Goal: Task Accomplishment & Management: Use online tool/utility

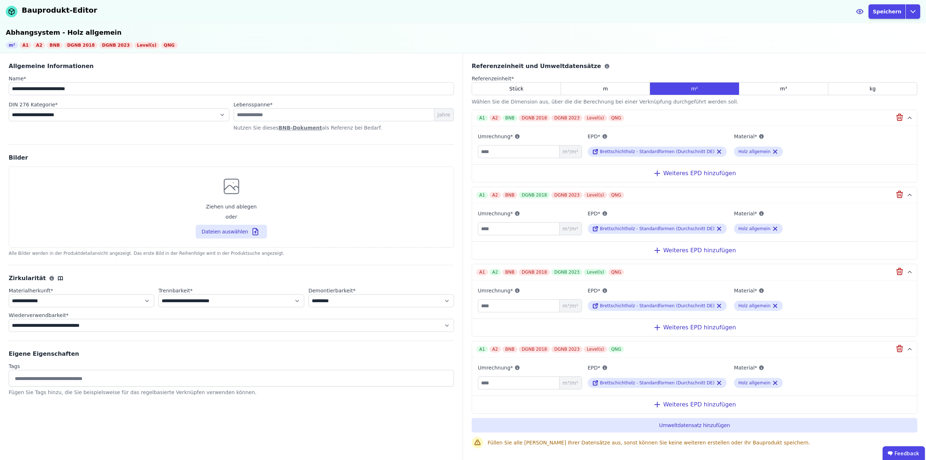
select select "**********"
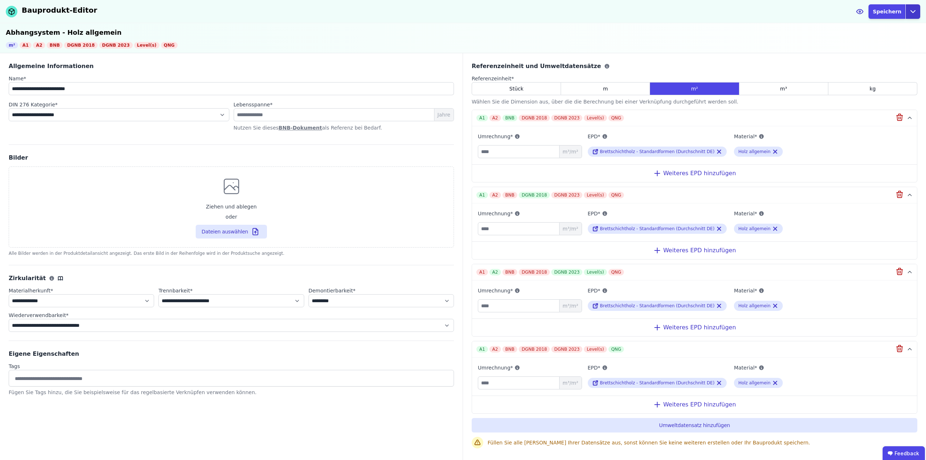
click at [911, 12] on icon "button" at bounding box center [912, 11] width 9 height 9
click at [884, 24] on div "Abbrechen" at bounding box center [879, 28] width 80 height 13
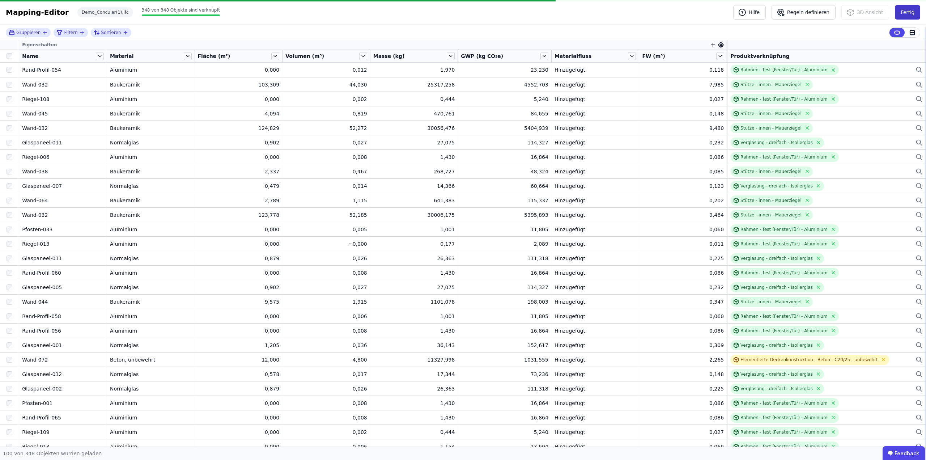
click at [910, 14] on button "Fertig" at bounding box center [907, 12] width 25 height 14
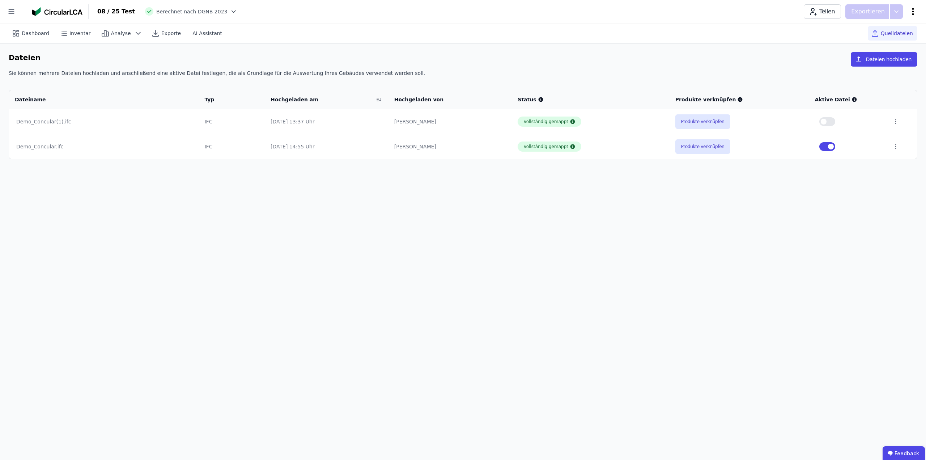
click at [914, 9] on icon at bounding box center [912, 11] width 9 height 9
click at [878, 30] on span "Gebäude bearbeiten" at bounding box center [879, 28] width 52 height 7
select select "**********"
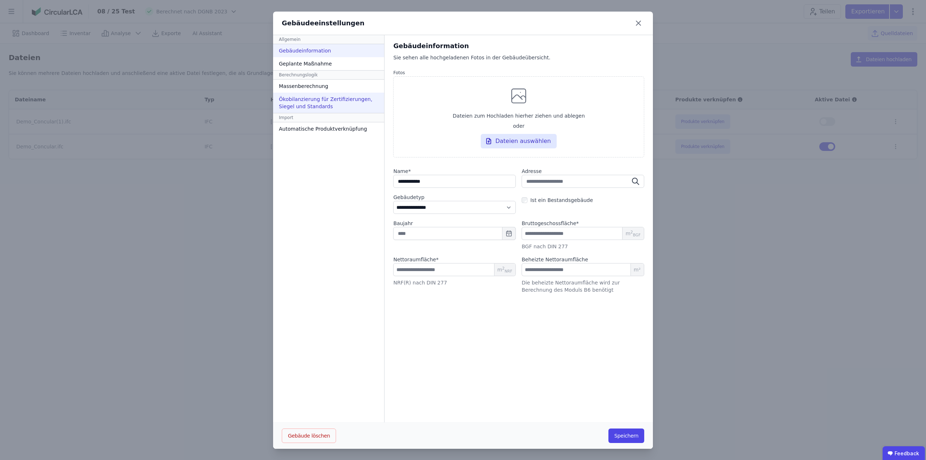
click at [302, 106] on div "Ökobilanzierung für Zertifizierungen, Siegel und Standards" at bounding box center [328, 103] width 111 height 20
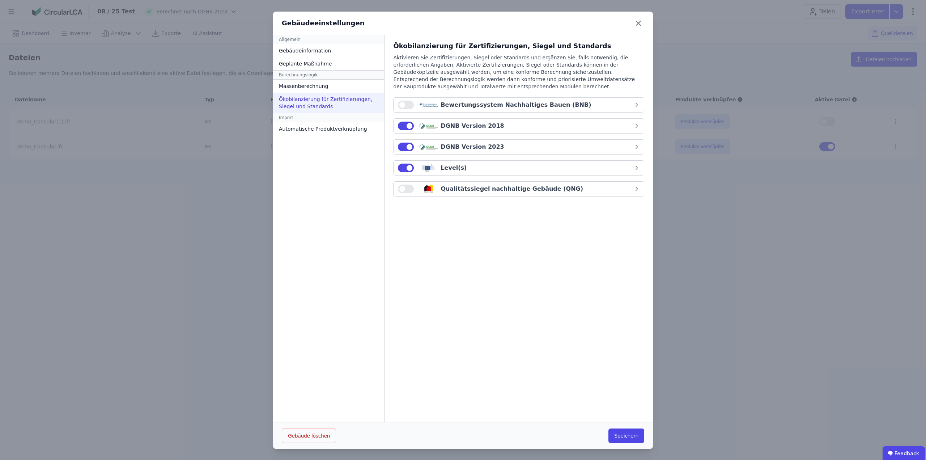
click at [483, 146] on div "DGNB Version 2023" at bounding box center [471, 146] width 63 height 9
select select "*"
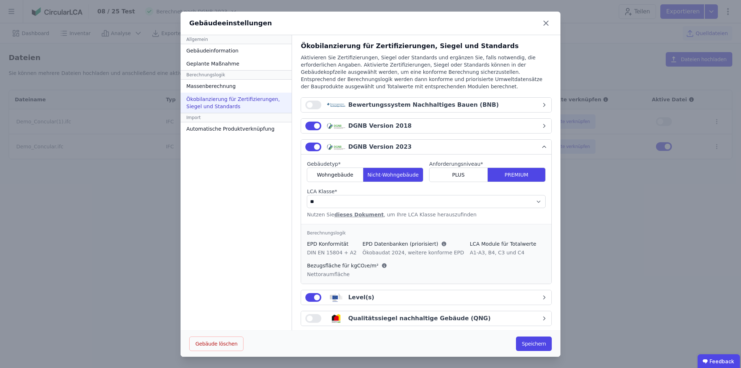
scroll to position [6, 0]
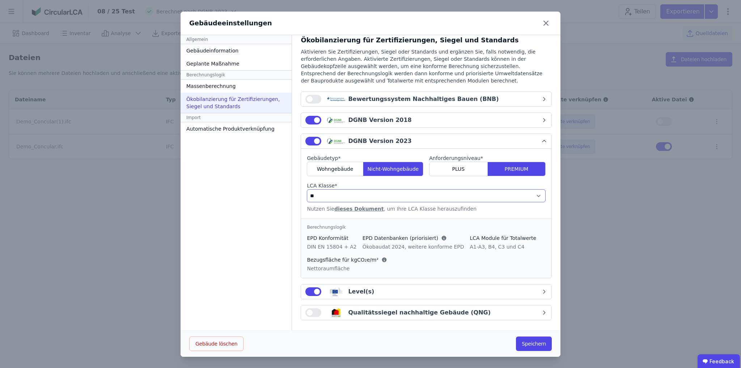
click at [384, 195] on select "**********" at bounding box center [426, 195] width 239 height 13
click at [353, 195] on select "**********" at bounding box center [426, 195] width 239 height 13
click at [340, 169] on span "Wohngebäude" at bounding box center [335, 168] width 37 height 7
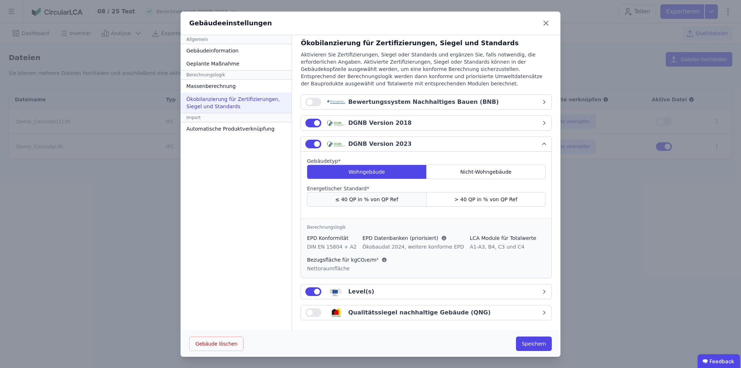
click at [365, 198] on span "≤ 40 QP in % von QP Ref" at bounding box center [366, 199] width 63 height 7
click at [466, 170] on span "Nicht-Wohngebäude" at bounding box center [485, 171] width 51 height 7
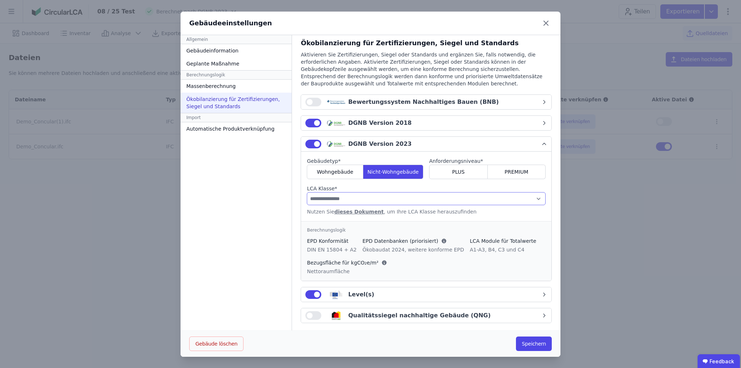
click at [486, 199] on select "**********" at bounding box center [426, 198] width 239 height 13
select select "*"
click at [307, 192] on select "**********" at bounding box center [426, 198] width 239 height 13
click at [490, 213] on div "Nutzen Sie dieses Dokument , um Ihre LCA Klasse herauszufinden" at bounding box center [426, 211] width 239 height 7
click at [581, 42] on div "**********" at bounding box center [370, 184] width 741 height 368
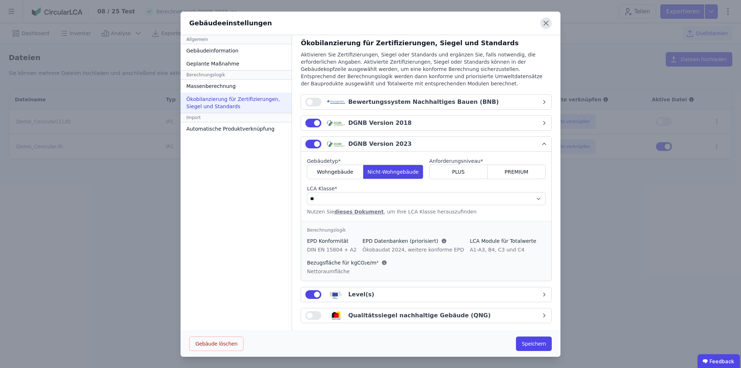
click at [543, 22] on icon at bounding box center [546, 23] width 12 height 12
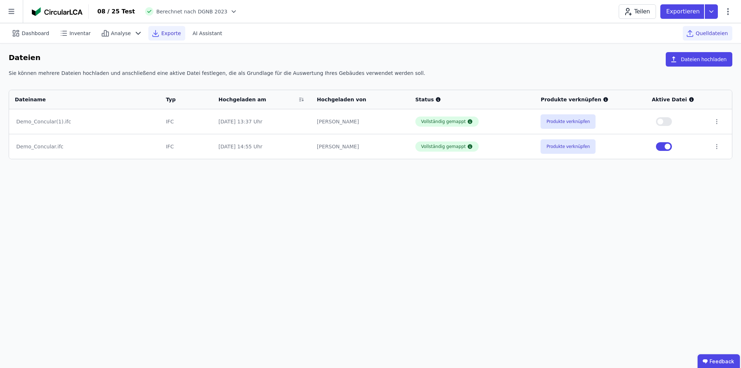
click at [161, 32] on span "Exporte" at bounding box center [171, 33] width 20 height 7
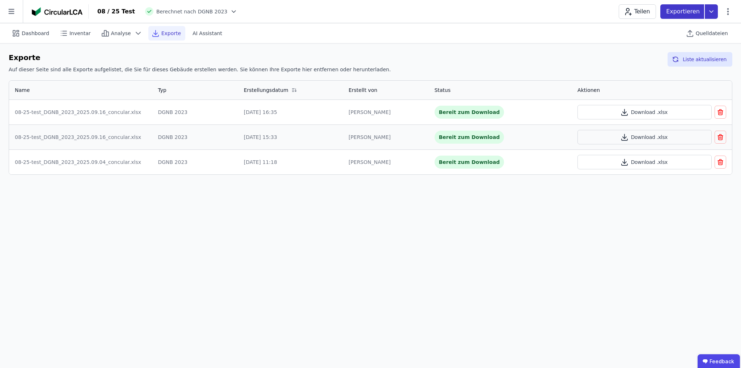
click at [707, 16] on icon at bounding box center [710, 11] width 13 height 14
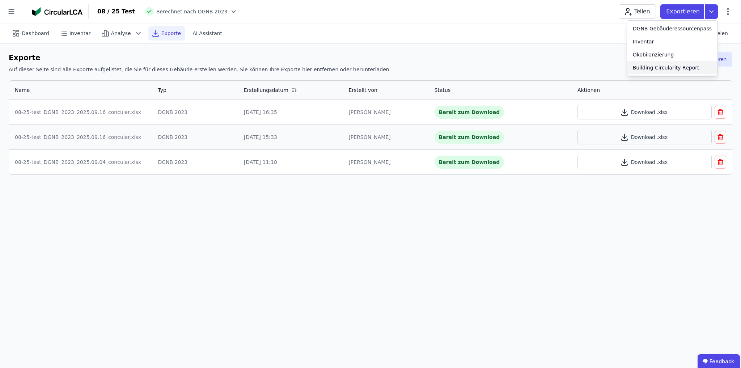
click at [671, 54] on div "Ökobilanzierung" at bounding box center [652, 54] width 41 height 7
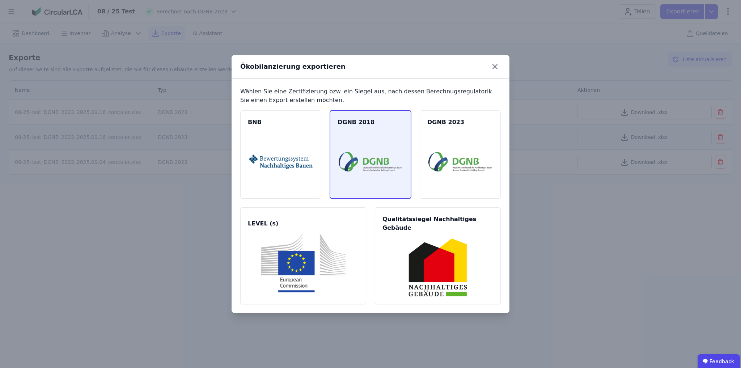
click at [361, 159] on img at bounding box center [370, 161] width 64 height 59
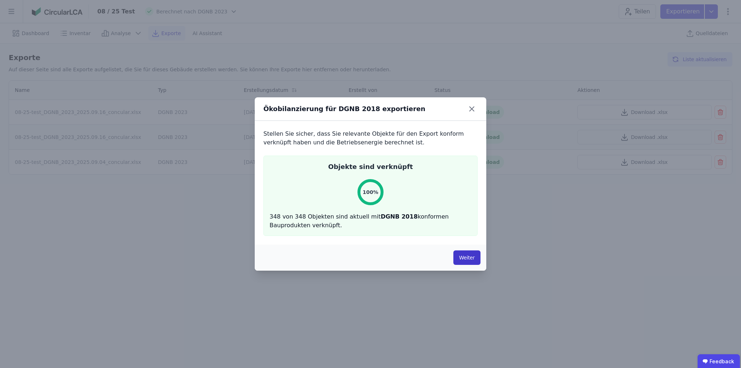
click at [463, 262] on button "Weiter" at bounding box center [466, 257] width 27 height 14
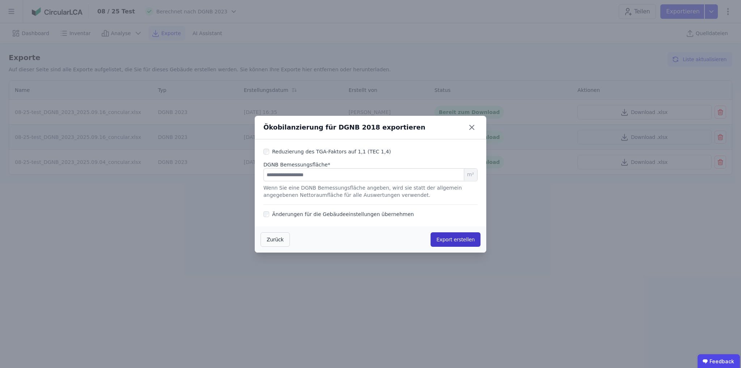
click at [461, 240] on button "Export erstellen" at bounding box center [455, 239] width 50 height 14
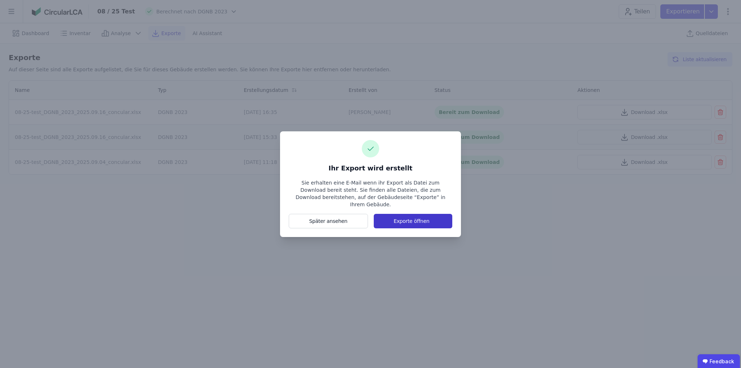
click at [422, 218] on button "Exporte öffnen" at bounding box center [413, 221] width 78 height 14
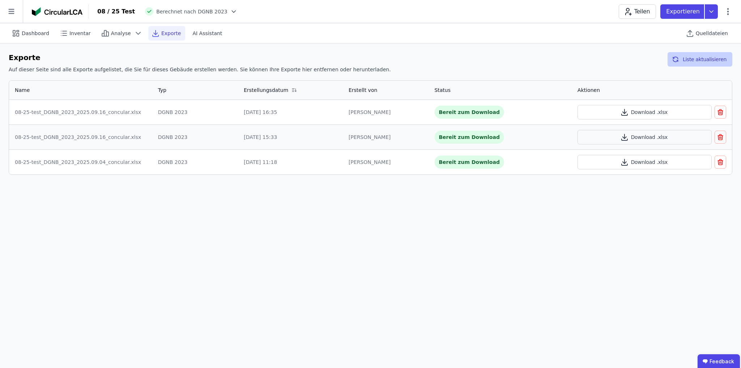
click at [694, 57] on button "Liste aktualisieren" at bounding box center [699, 59] width 65 height 14
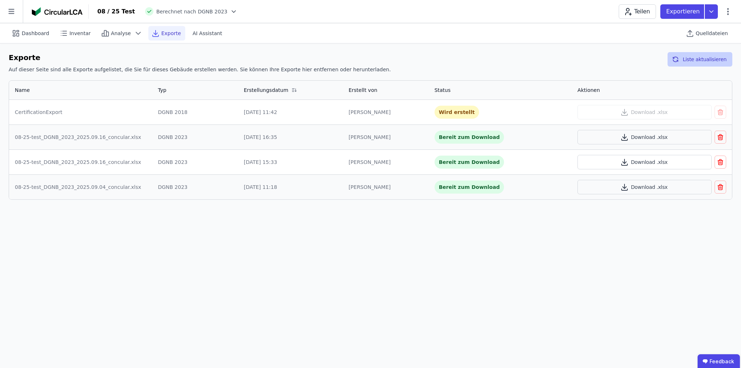
click at [703, 60] on button "Liste aktualisieren" at bounding box center [699, 59] width 65 height 14
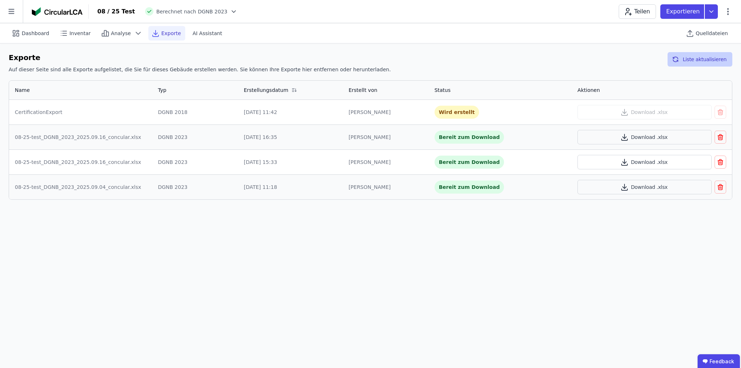
click at [703, 60] on button "Liste aktualisieren" at bounding box center [699, 59] width 65 height 14
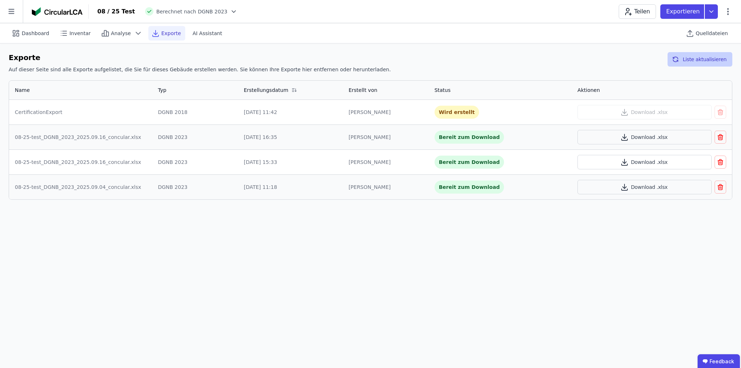
click at [703, 60] on button "Liste aktualisieren" at bounding box center [699, 59] width 65 height 14
click at [636, 136] on button "Download .xlsx" at bounding box center [644, 137] width 134 height 14
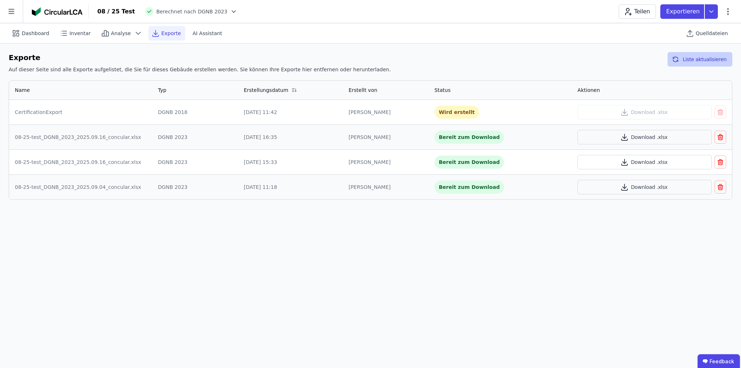
click at [695, 54] on button "Liste aktualisieren" at bounding box center [699, 59] width 65 height 14
click at [695, 56] on button "Liste aktualisieren" at bounding box center [699, 59] width 65 height 14
click at [438, 64] on div "Exporte Auf dieser Seite sind alle Exporte aufgelistet, die Sie für dieses Gebä…" at bounding box center [370, 64] width 723 height 24
click at [697, 56] on button "Liste aktualisieren" at bounding box center [699, 59] width 65 height 14
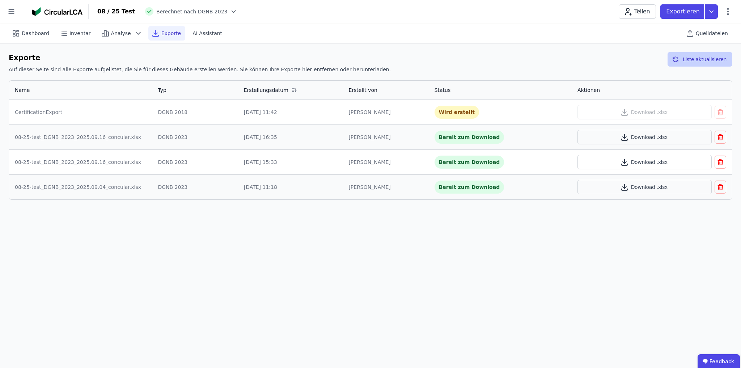
click at [717, 63] on button "Liste aktualisieren" at bounding box center [699, 59] width 65 height 14
click at [710, 61] on button "Liste aktualisieren" at bounding box center [699, 59] width 65 height 14
click at [634, 115] on button "Download .xlsx" at bounding box center [644, 112] width 134 height 14
click at [729, 8] on icon at bounding box center [727, 11] width 9 height 9
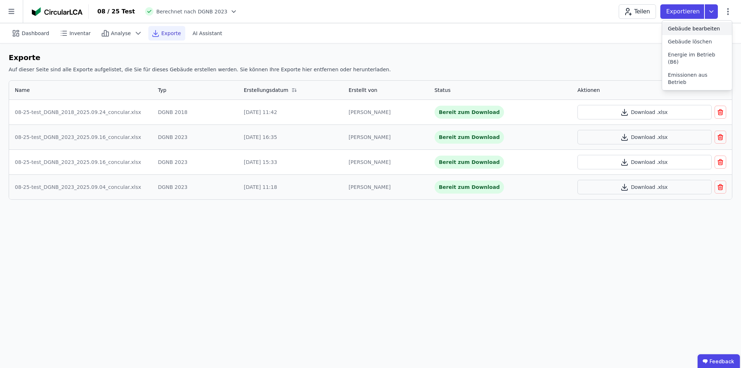
click at [704, 27] on span "Gebäude bearbeiten" at bounding box center [694, 28] width 52 height 7
select select "**********"
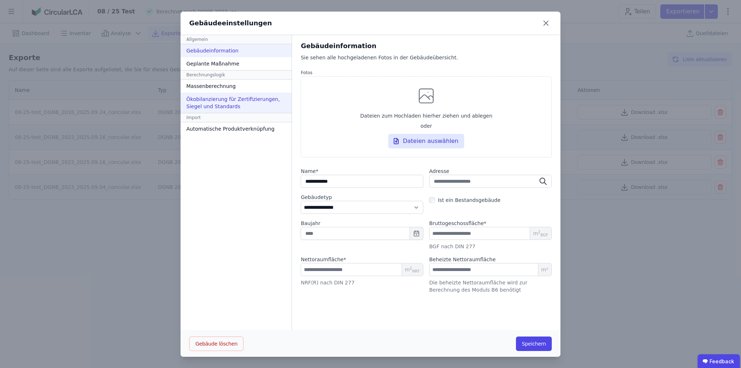
click at [238, 104] on div "Ökobilanzierung für Zertifizierungen, Siegel und Standards" at bounding box center [235, 103] width 111 height 20
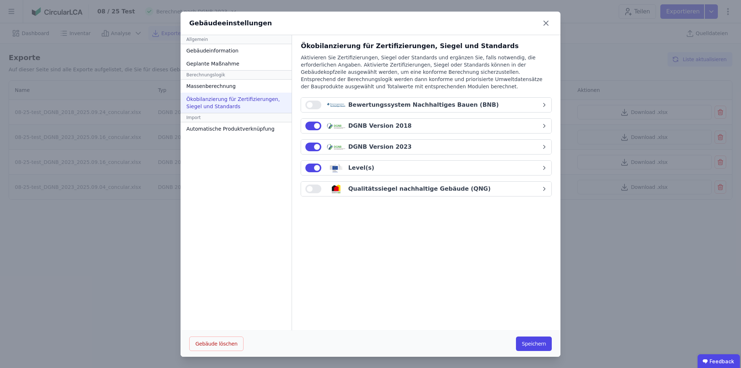
click at [385, 147] on div "DGNB Version 2023" at bounding box center [379, 146] width 63 height 9
select select "*"
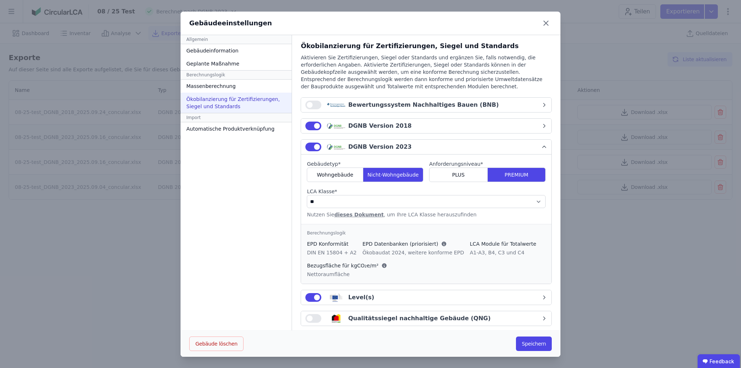
click at [396, 127] on div "DGNB Version 2018" at bounding box center [423, 125] width 236 height 9
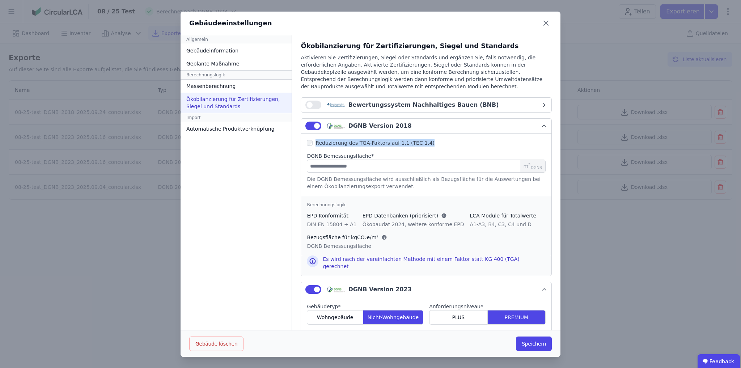
drag, startPoint x: 321, startPoint y: 143, endPoint x: 432, endPoint y: 144, distance: 110.7
click at [432, 144] on div "Reduzierung des TGA-Faktors auf 1,1 (TEC 1.4)" at bounding box center [426, 142] width 239 height 7
click at [431, 144] on div "Reduzierung des TGA-Faktors auf 1,1 (TEC 1.4)" at bounding box center [426, 142] width 239 height 7
drag, startPoint x: 393, startPoint y: 143, endPoint x: 387, endPoint y: 144, distance: 5.8
click at [387, 144] on span "Reduzierung des TGA-Faktors auf 1,1 (TEC 1.4)" at bounding box center [374, 143] width 119 height 6
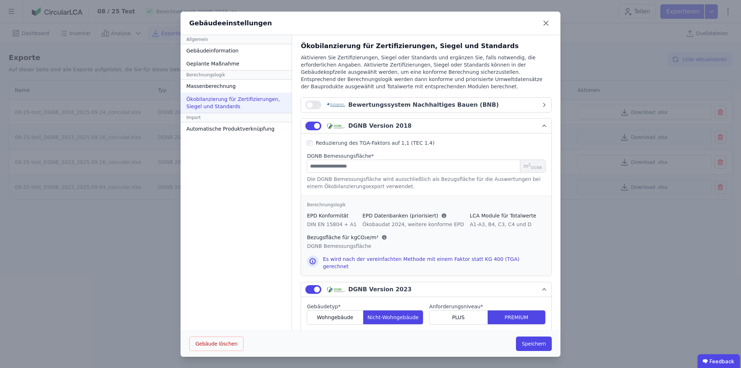
click at [301, 143] on div "Reduzierung des TGA-Faktors auf 1,1 (TEC 1.4) DGNB Bemessungsfläche * * m 2 DGN…" at bounding box center [426, 164] width 250 height 62
click at [387, 143] on span "Reduzierung des TGA-Faktors auf 1,1 (TEC 1.4)" at bounding box center [374, 143] width 119 height 6
click at [427, 144] on div "Reduzierung des TGA-Faktors auf 1,1 (TEC 1.4)" at bounding box center [426, 142] width 239 height 7
drag, startPoint x: 310, startPoint y: 144, endPoint x: 424, endPoint y: 141, distance: 113.6
click at [424, 141] on div "Reduzierung des TGA-Faktors auf 1,1 (TEC 1.4)" at bounding box center [426, 142] width 239 height 7
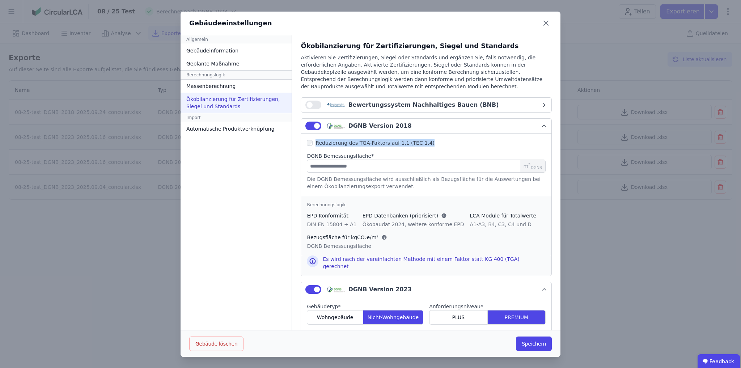
click at [424, 141] on div "Reduzierung des TGA-Faktors auf 1,1 (TEC 1.4)" at bounding box center [426, 142] width 239 height 7
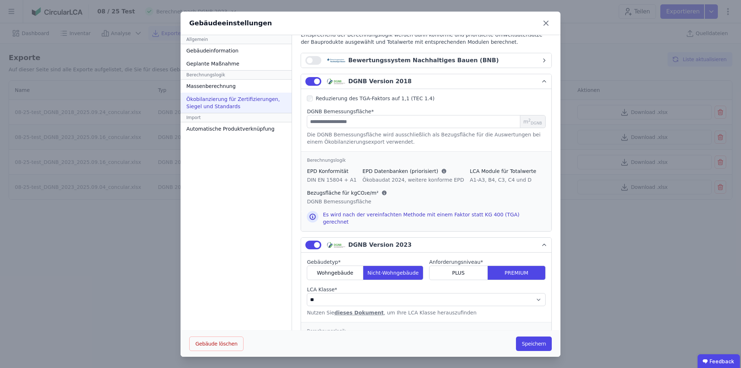
scroll to position [58, 0]
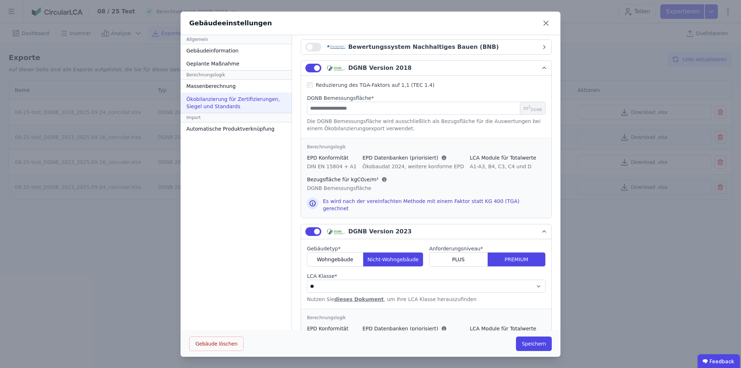
click at [396, 64] on div "DGNB Version 2018" at bounding box center [423, 68] width 236 height 9
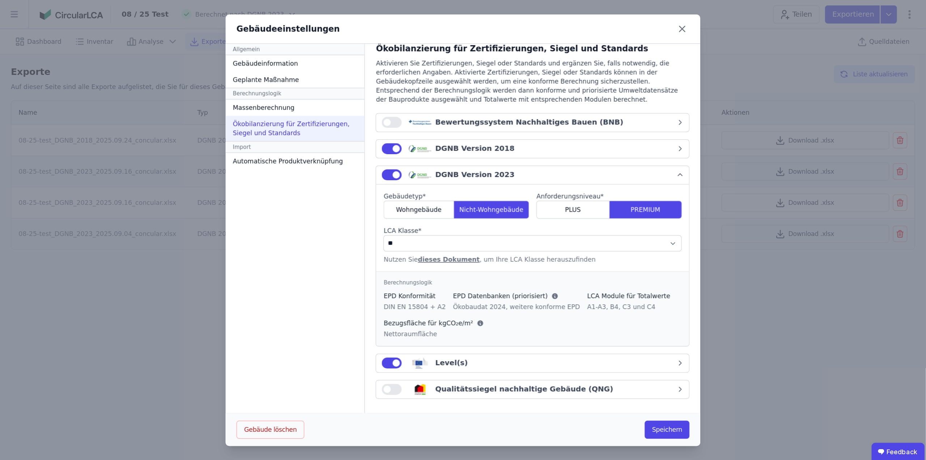
scroll to position [6, 0]
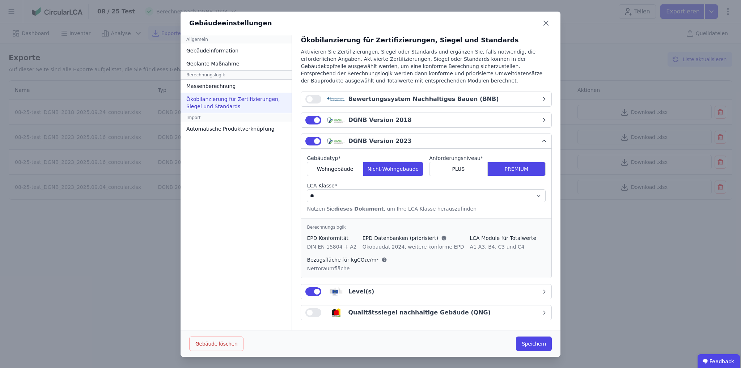
click at [269, 179] on div "Allgemein Gebäudeinformation Geplante Maßnahme Berechnungslogik Massenberechnun…" at bounding box center [235, 182] width 111 height 295
click at [257, 190] on div "Allgemein Gebäudeinformation Geplante Maßnahme Berechnungslogik Massenberechnun…" at bounding box center [235, 182] width 111 height 295
click at [540, 25] on icon at bounding box center [546, 23] width 12 height 12
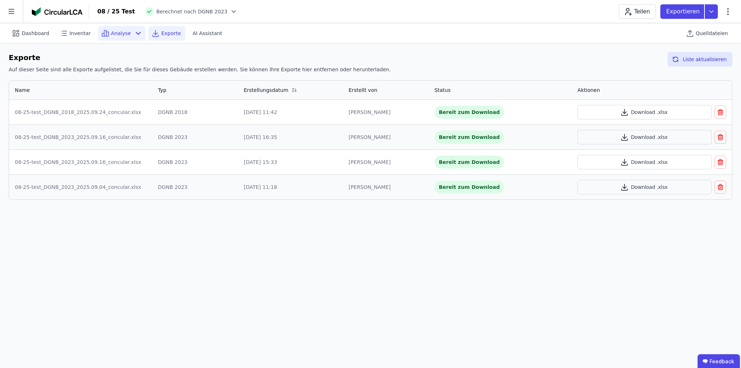
click at [134, 35] on icon at bounding box center [138, 33] width 9 height 9
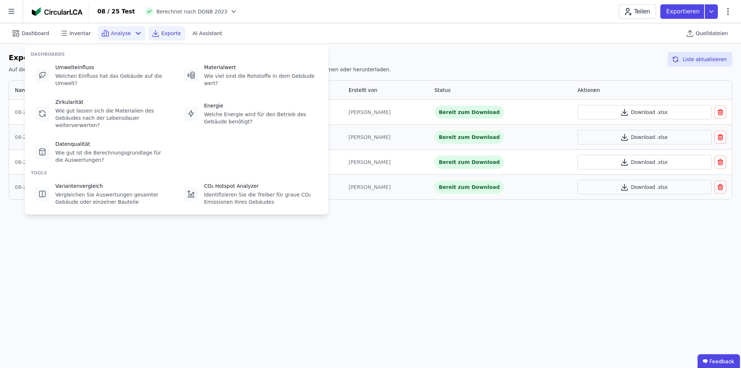
click at [295, 27] on div "Dashboard Inventar Analyse Exporte AI Assistant Quelldateien" at bounding box center [370, 33] width 723 height 20
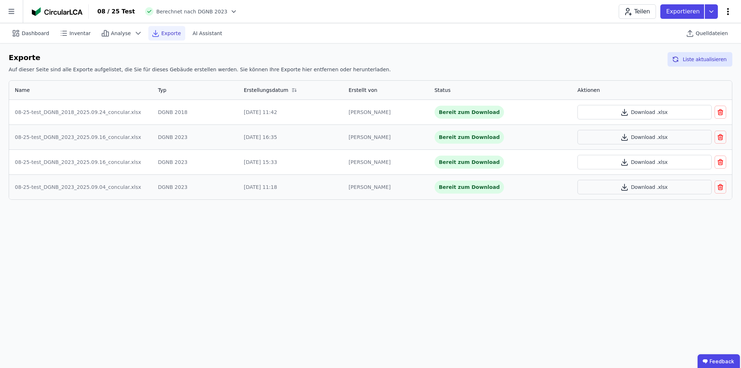
click at [726, 16] on icon at bounding box center [727, 11] width 9 height 9
click at [682, 33] on div "Gebäude bearbeiten" at bounding box center [697, 28] width 70 height 13
select select "**********"
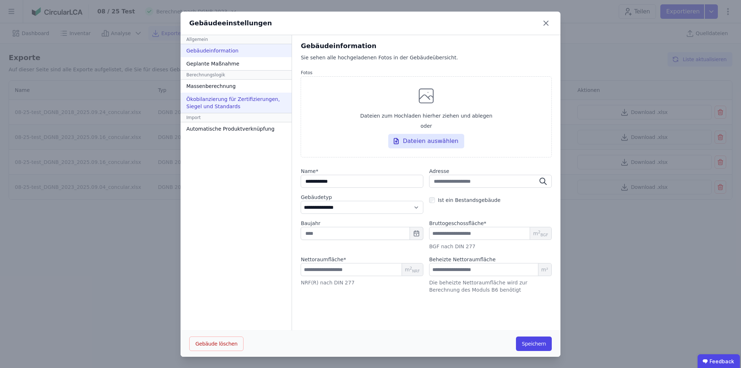
click at [202, 104] on div "Ökobilanzierung für Zertifizierungen, Siegel und Standards" at bounding box center [235, 103] width 111 height 20
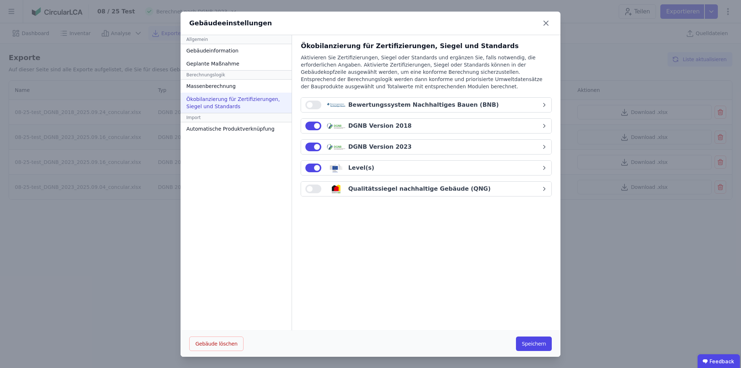
click at [414, 146] on div "DGNB Version 2023" at bounding box center [423, 146] width 236 height 9
select select "*"
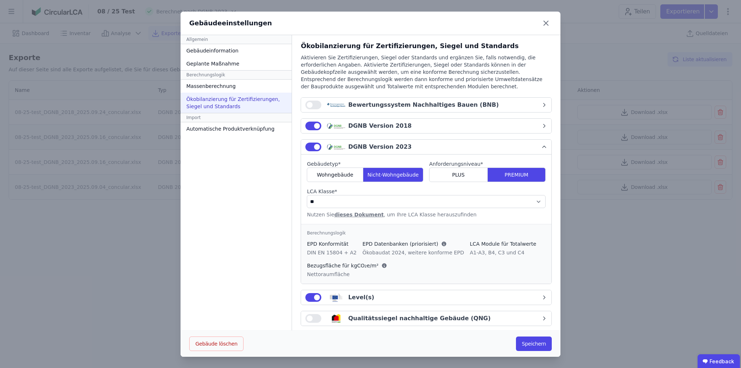
click at [602, 56] on div "**********" at bounding box center [370, 184] width 741 height 368
click at [537, 23] on div "Gebäudeeinstellungen" at bounding box center [370, 24] width 380 height 24
click at [544, 24] on icon at bounding box center [545, 23] width 4 height 4
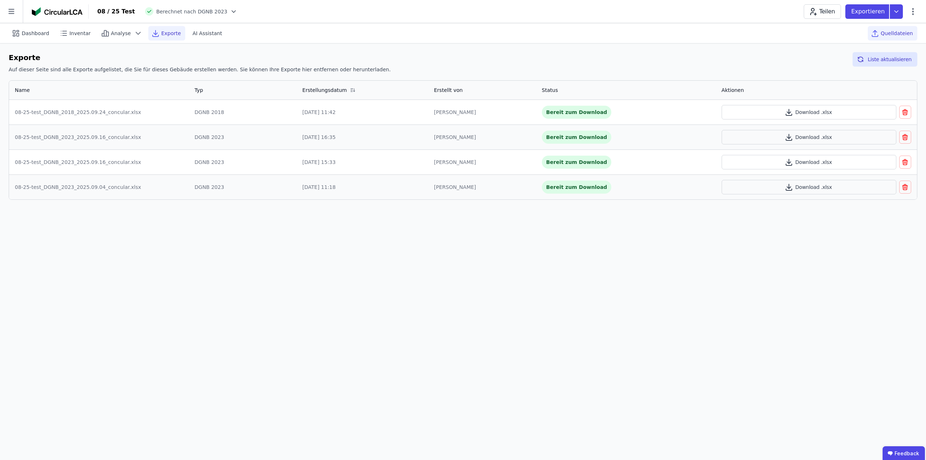
click at [905, 35] on span "Quelldateien" at bounding box center [897, 33] width 32 height 7
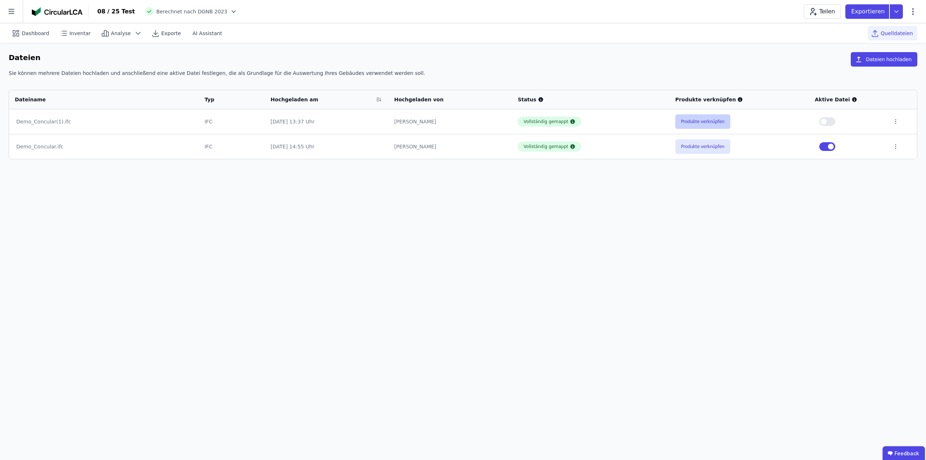
click at [702, 125] on button "Produkte verknüpfen" at bounding box center [702, 121] width 55 height 14
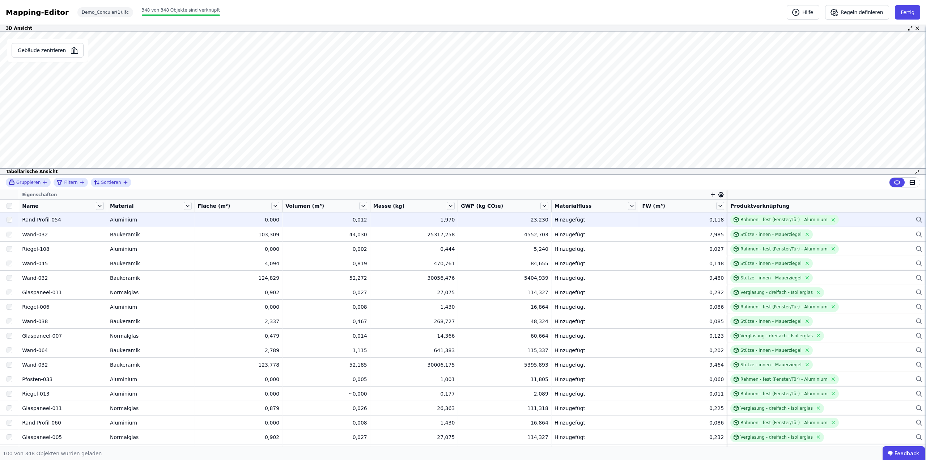
click at [915, 220] on icon at bounding box center [918, 219] width 7 height 9
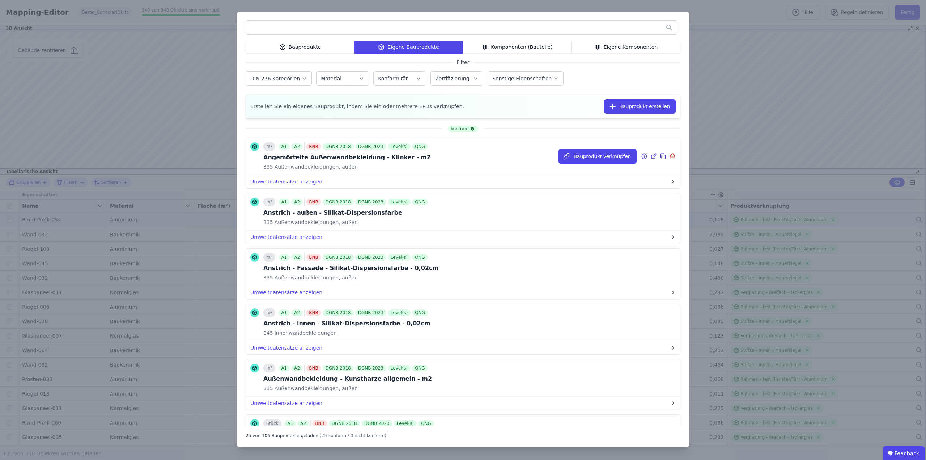
click at [660, 155] on icon at bounding box center [663, 156] width 7 height 9
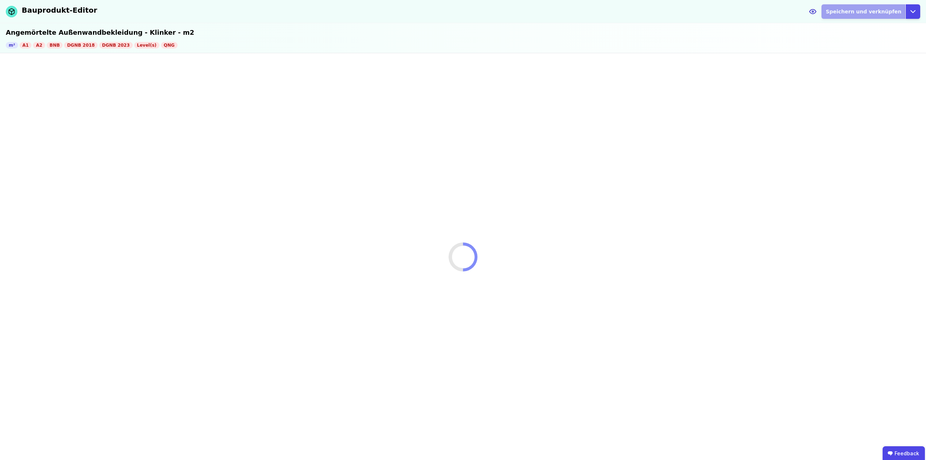
select select "**********"
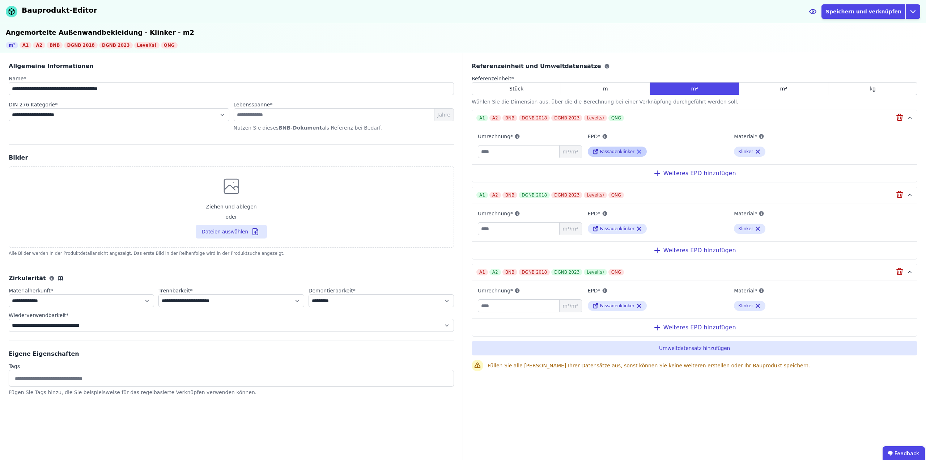
click at [638, 151] on icon at bounding box center [639, 151] width 3 height 3
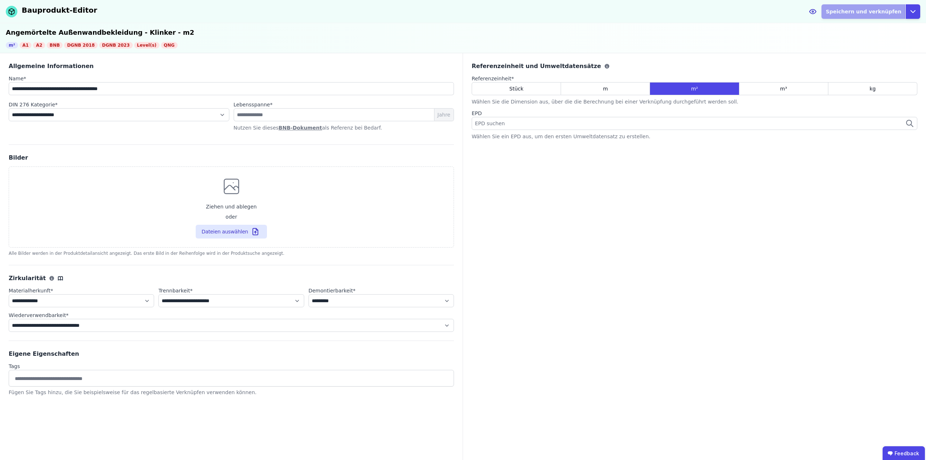
click at [593, 125] on div "EPD suchen" at bounding box center [694, 123] width 445 height 13
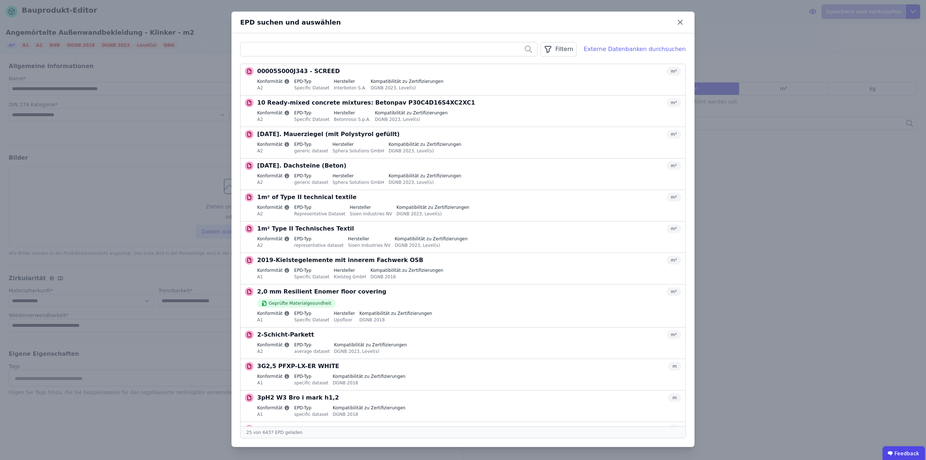
click at [608, 50] on div "Externe Datenbanken durchsuchen" at bounding box center [635, 49] width 102 height 9
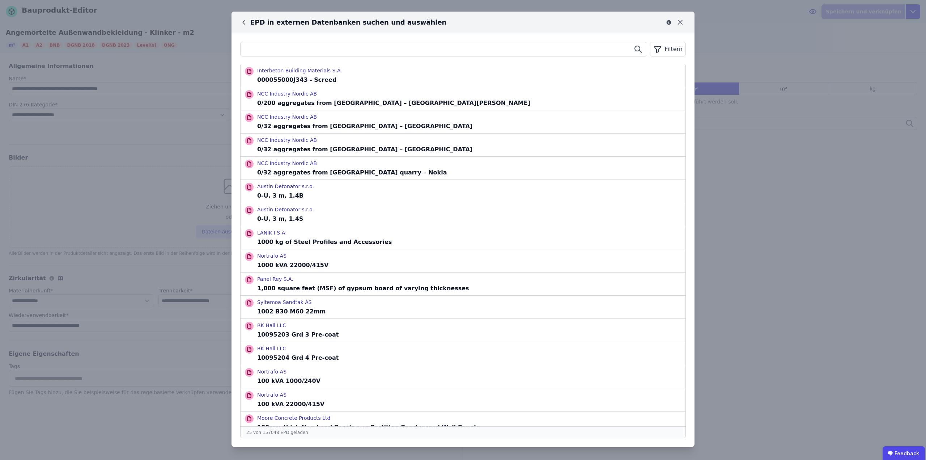
click at [405, 49] on input "text" at bounding box center [443, 49] width 406 height 13
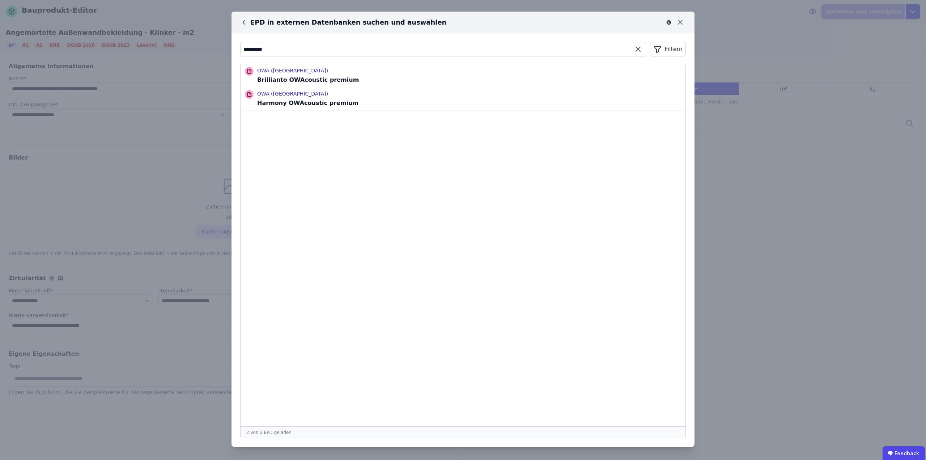
drag, startPoint x: 278, startPoint y: 47, endPoint x: 211, endPoint y: 50, distance: 67.3
click at [211, 50] on div "**********" at bounding box center [463, 230] width 926 height 460
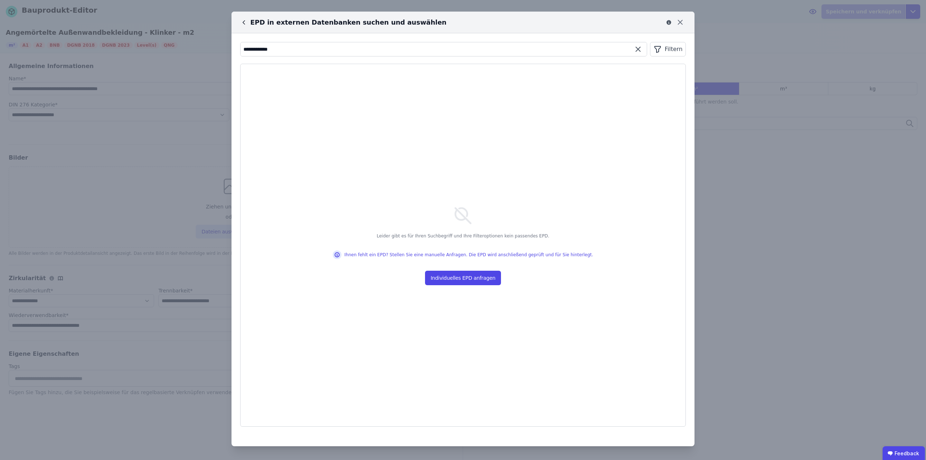
drag, startPoint x: 286, startPoint y: 51, endPoint x: 204, endPoint y: 53, distance: 82.1
click at [204, 53] on div "**********" at bounding box center [463, 230] width 926 height 460
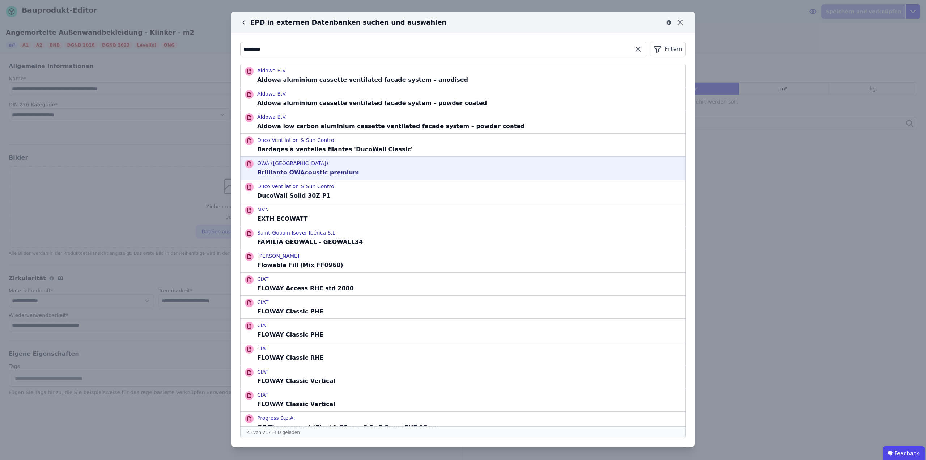
type input "**********"
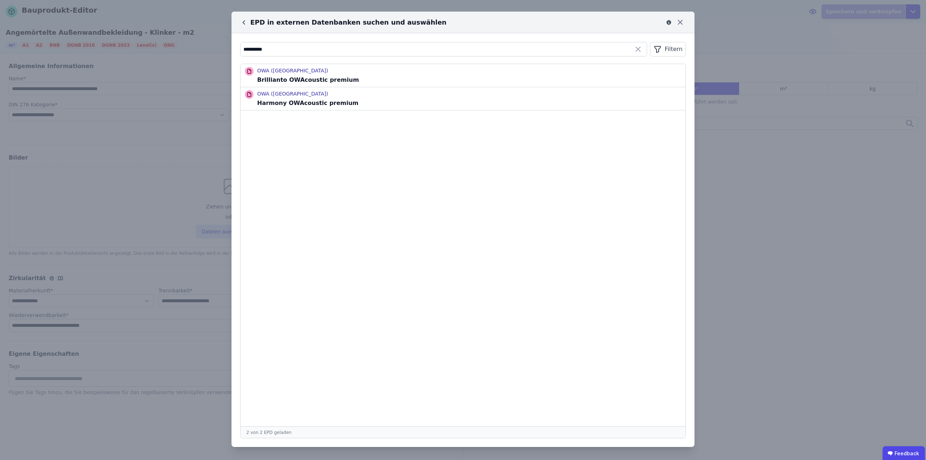
click at [683, 49] on div "Filtern" at bounding box center [668, 49] width 36 height 14
click at [600, 91] on span "Hersteller" at bounding box center [595, 90] width 25 height 7
click at [613, 72] on input "text" at bounding box center [614, 71] width 54 height 13
type input "***"
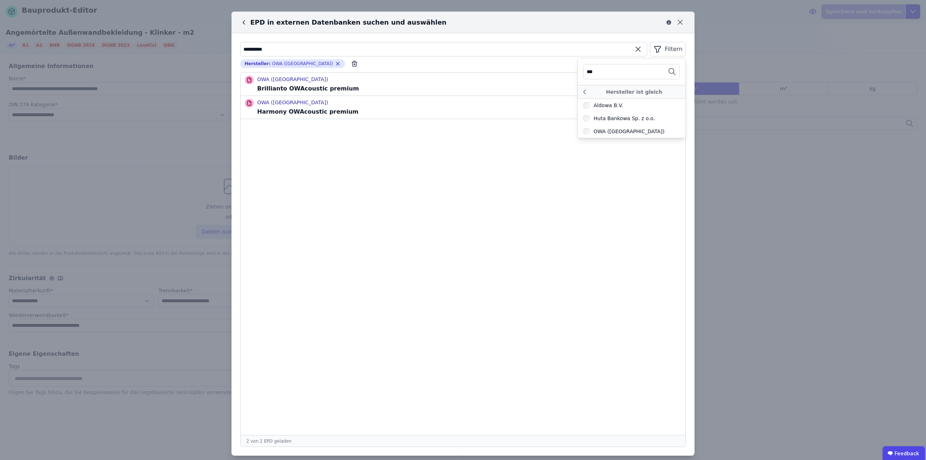
drag, startPoint x: 293, startPoint y: 47, endPoint x: 209, endPoint y: 52, distance: 83.7
click at [209, 52] on div "**********" at bounding box center [463, 233] width 926 height 467
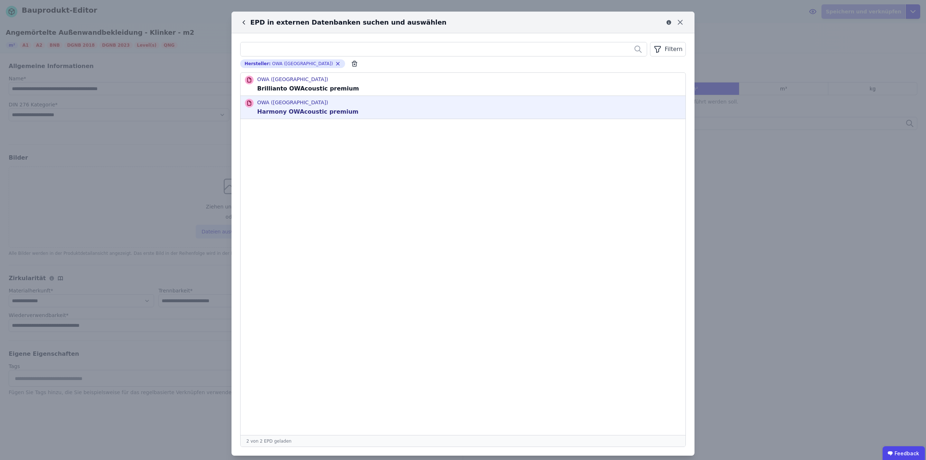
click at [323, 112] on p "Harmony OWAcoustic premium" at bounding box center [307, 111] width 101 height 9
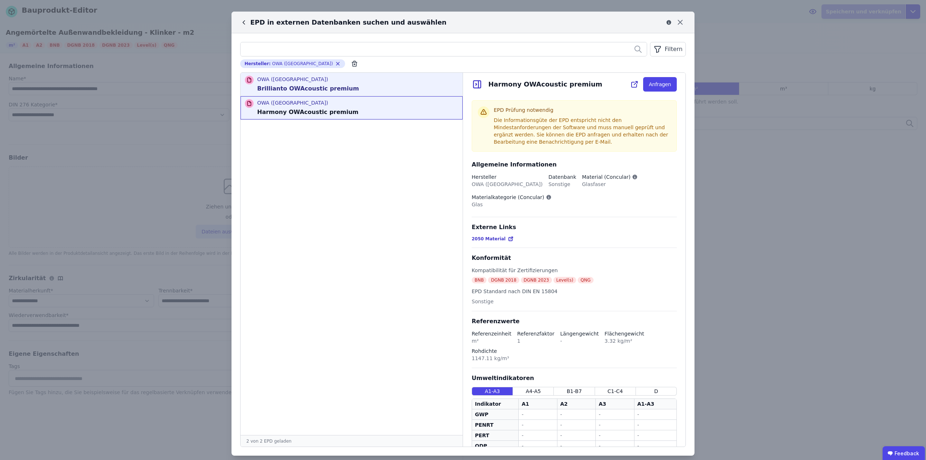
click at [292, 89] on p "Brillianto OWAcoustic premium" at bounding box center [308, 88] width 102 height 9
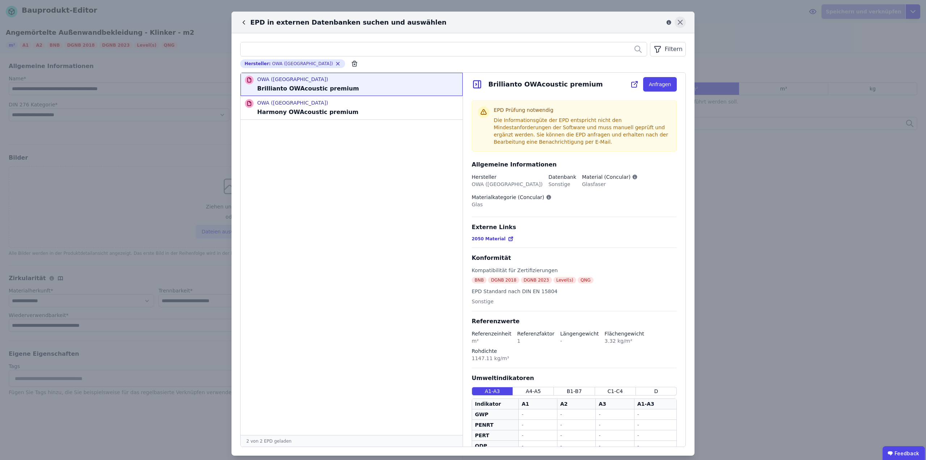
click at [674, 21] on icon at bounding box center [679, 22] width 11 height 11
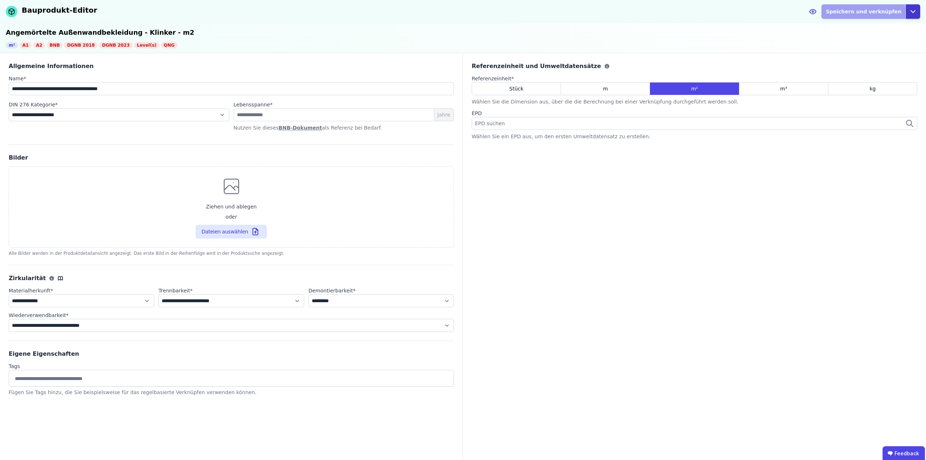
click at [912, 14] on icon "button" at bounding box center [912, 11] width 9 height 9
click at [873, 44] on div "Abbrechen" at bounding box center [879, 41] width 80 height 13
